Goal: Obtain resource: Obtain resource

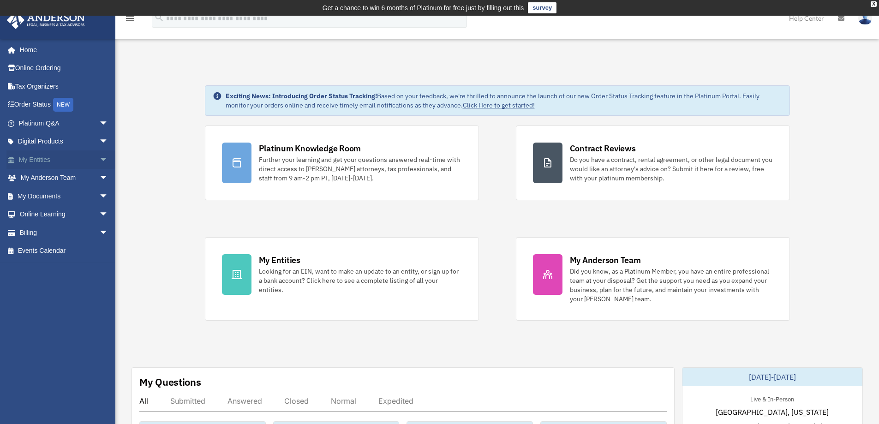
click at [99, 161] on span "arrow_drop_down" at bounding box center [108, 159] width 18 height 19
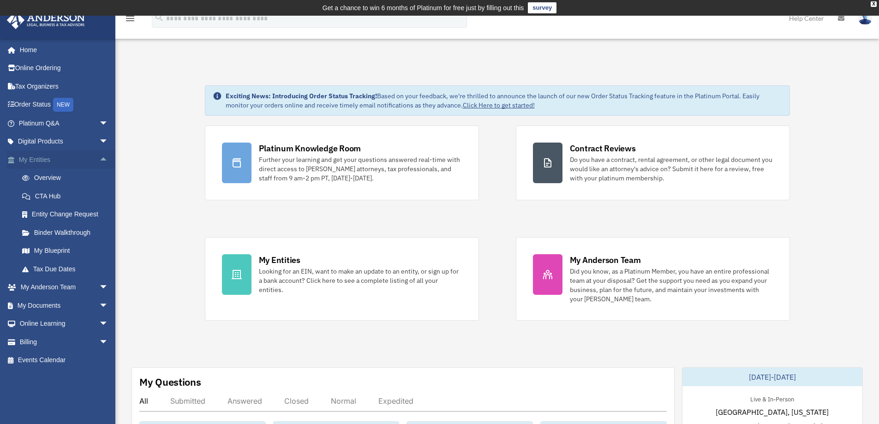
click at [99, 161] on span "arrow_drop_up" at bounding box center [108, 159] width 18 height 19
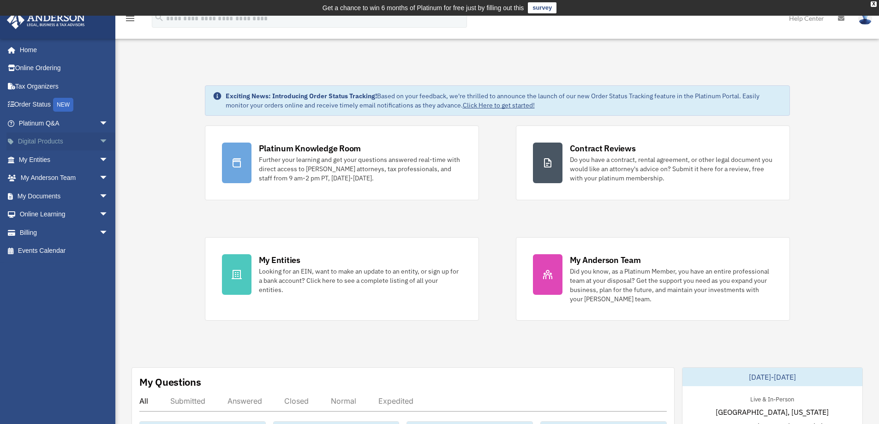
click at [99, 141] on span "arrow_drop_down" at bounding box center [108, 141] width 18 height 19
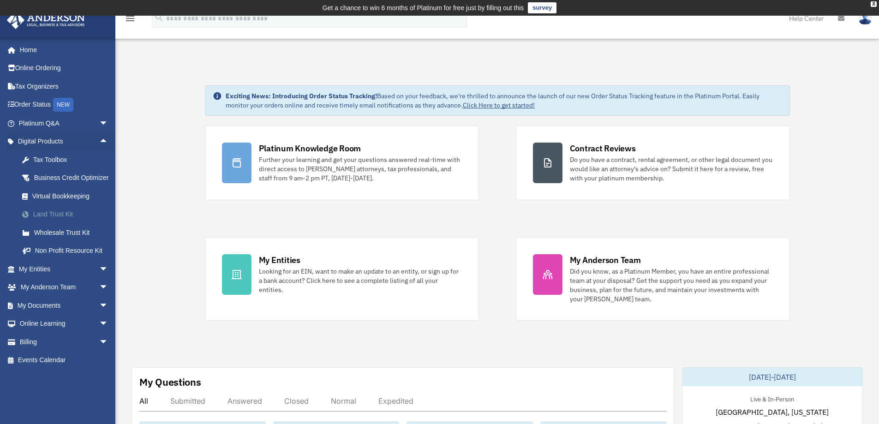
click at [52, 220] on div "Land Trust Kit" at bounding box center [71, 215] width 78 height 12
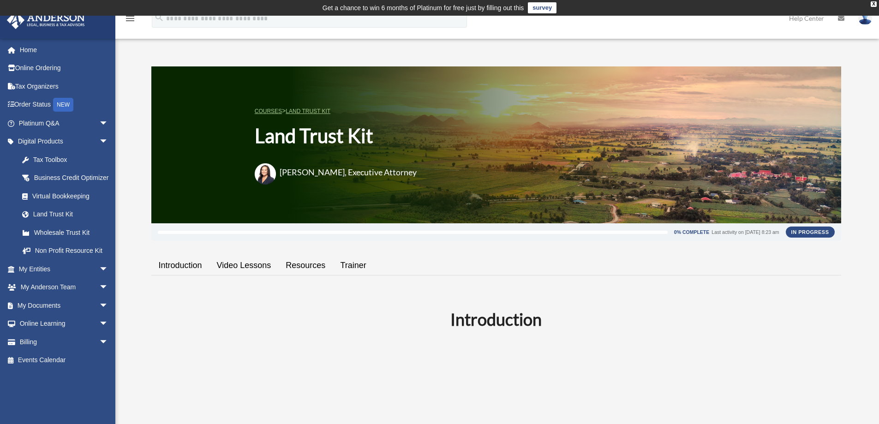
click at [299, 265] on link "Resources" at bounding box center [305, 265] width 54 height 26
click at [193, 265] on link "Introduction" at bounding box center [180, 265] width 58 height 26
